Goal: Task Accomplishment & Management: Use online tool/utility

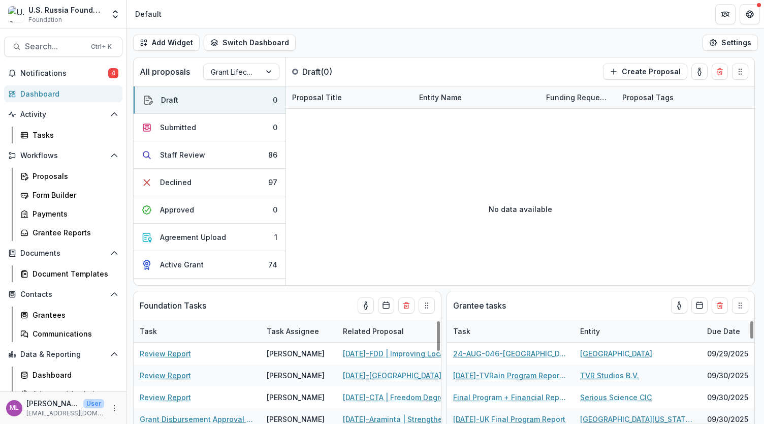
select select "******"
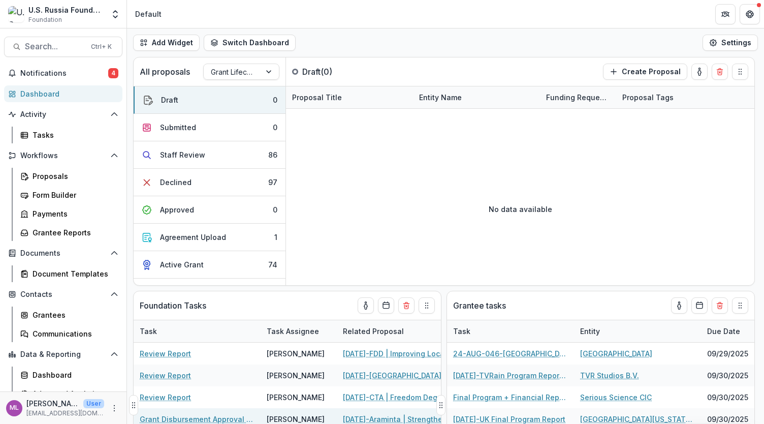
select select "******"
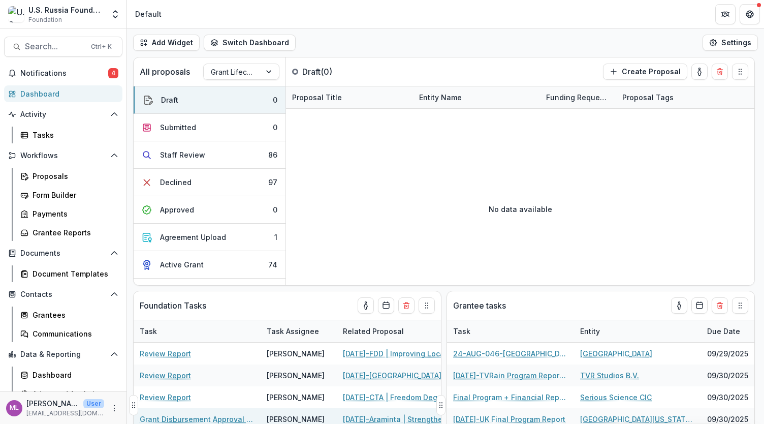
select select "******"
